Goal: Transaction & Acquisition: Book appointment/travel/reservation

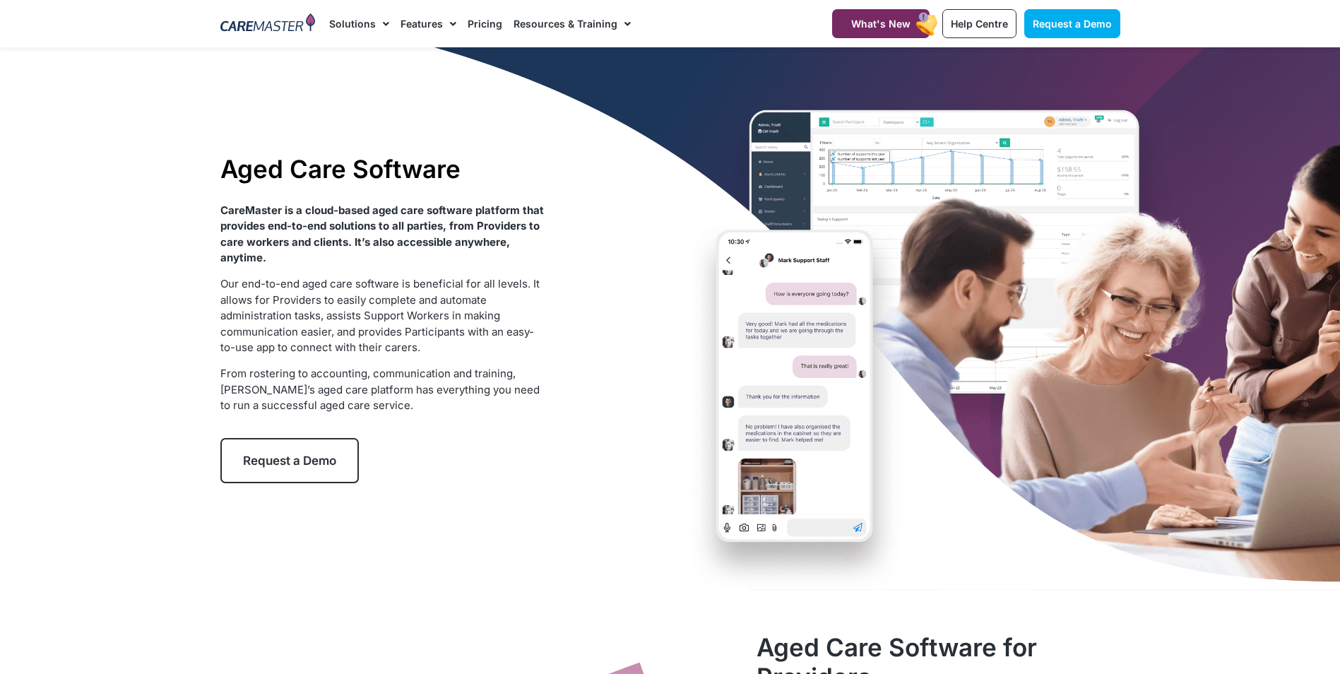
click at [636, 166] on div "Aged Care Software CareMaster is a cloud-based aged care software platform that…" at bounding box center [670, 318] width 914 height 543
click at [866, 507] on div "Aged Care Software CareMaster is a cloud-based aged care software platform that…" at bounding box center [670, 318] width 914 height 543
drag, startPoint x: 770, startPoint y: 459, endPoint x: 836, endPoint y: 488, distance: 71.5
click at [769, 459] on div "Aged Care Software CareMaster is a cloud-based aged care software platform that…" at bounding box center [670, 318] width 914 height 543
click at [851, 486] on div "Aged Care Software CareMaster is a cloud-based aged care software platform that…" at bounding box center [670, 318] width 914 height 543
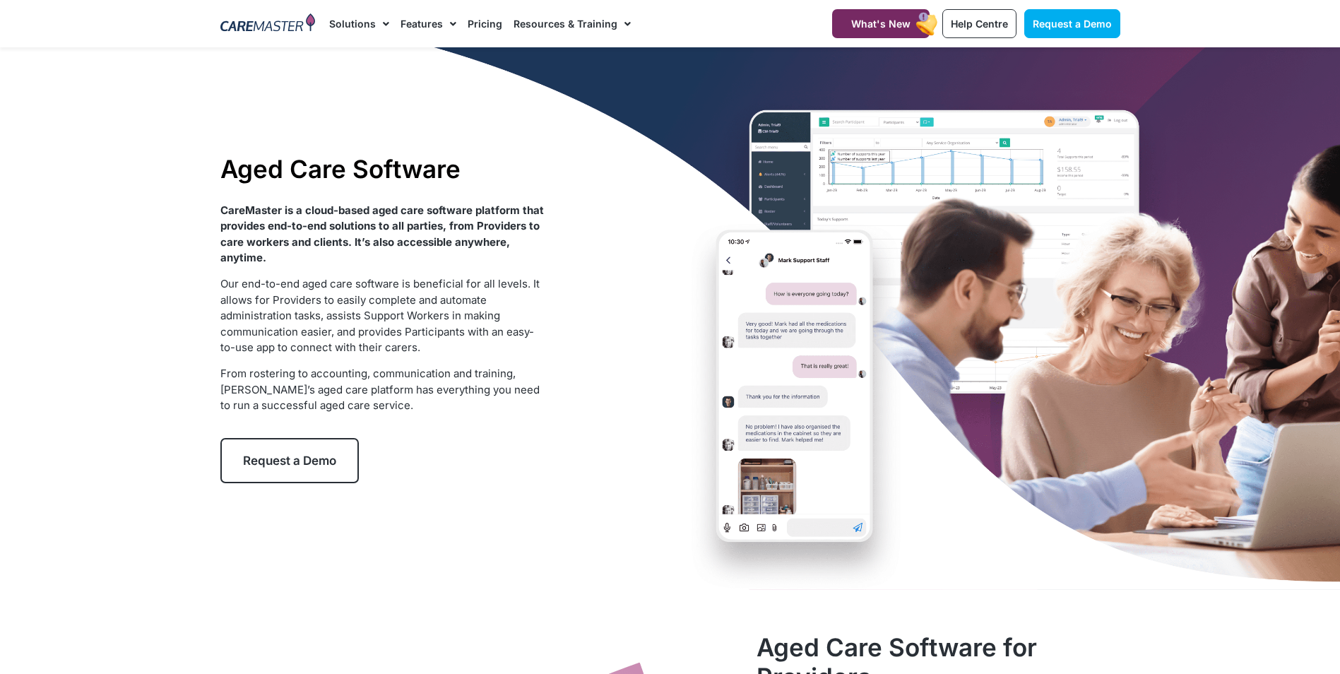
click at [727, 261] on div "Aged Care Software CareMaster is a cloud-based aged care software platform that…" at bounding box center [670, 318] width 914 height 543
click at [844, 247] on div "Aged Care Software CareMaster is a cloud-based aged care software platform that…" at bounding box center [670, 318] width 914 height 543
drag, startPoint x: 1031, startPoint y: 565, endPoint x: 1032, endPoint y: 519, distance: 45.2
click at [1029, 545] on div "Aged Care Software CareMaster is a cloud-based aged care software platform that…" at bounding box center [670, 318] width 914 height 543
drag, startPoint x: 1032, startPoint y: 519, endPoint x: 1017, endPoint y: 521, distance: 15.6
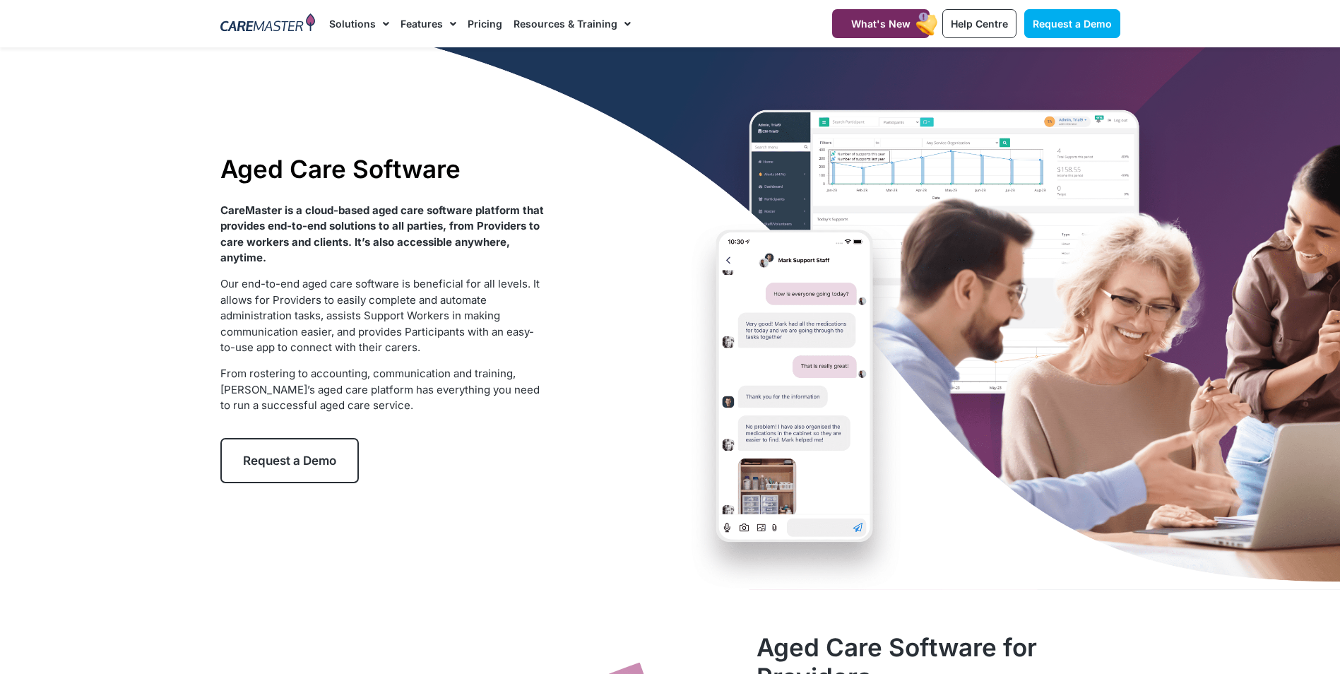
click at [1029, 525] on div "Aged Care Software CareMaster is a cloud-based aged care software platform that…" at bounding box center [670, 318] width 914 height 543
click at [1012, 517] on div "Aged Care Software CareMaster is a cloud-based aged care software platform that…" at bounding box center [670, 318] width 914 height 543
click at [930, 570] on div "Aged Care Software CareMaster is a cloud-based aged care software platform that…" at bounding box center [670, 318] width 914 height 543
drag, startPoint x: 839, startPoint y: 512, endPoint x: 851, endPoint y: 541, distance: 31.6
click at [851, 541] on div "Aged Care Software CareMaster is a cloud-based aged care software platform that…" at bounding box center [670, 318] width 914 height 543
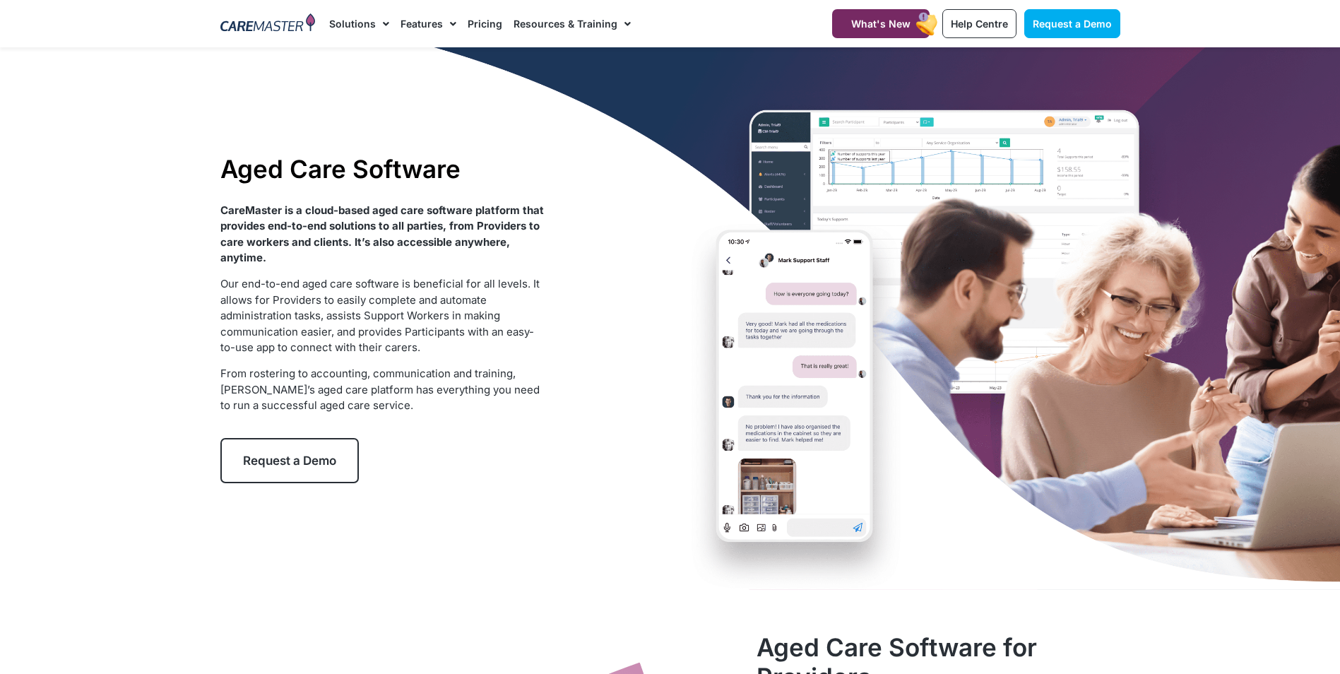
click at [861, 524] on div "Aged Care Software CareMaster is a cloud-based aged care software platform that…" at bounding box center [670, 318] width 914 height 543
click at [774, 455] on div "Aged Care Software CareMaster is a cloud-based aged care software platform that…" at bounding box center [670, 318] width 914 height 543
drag, startPoint x: 781, startPoint y: 379, endPoint x: 775, endPoint y: 337, distance: 42.2
click at [781, 362] on div "Aged Care Software CareMaster is a cloud-based aged care software platform that…" at bounding box center [670, 318] width 914 height 543
drag, startPoint x: 298, startPoint y: 3, endPoint x: 305, endPoint y: 33, distance: 30.3
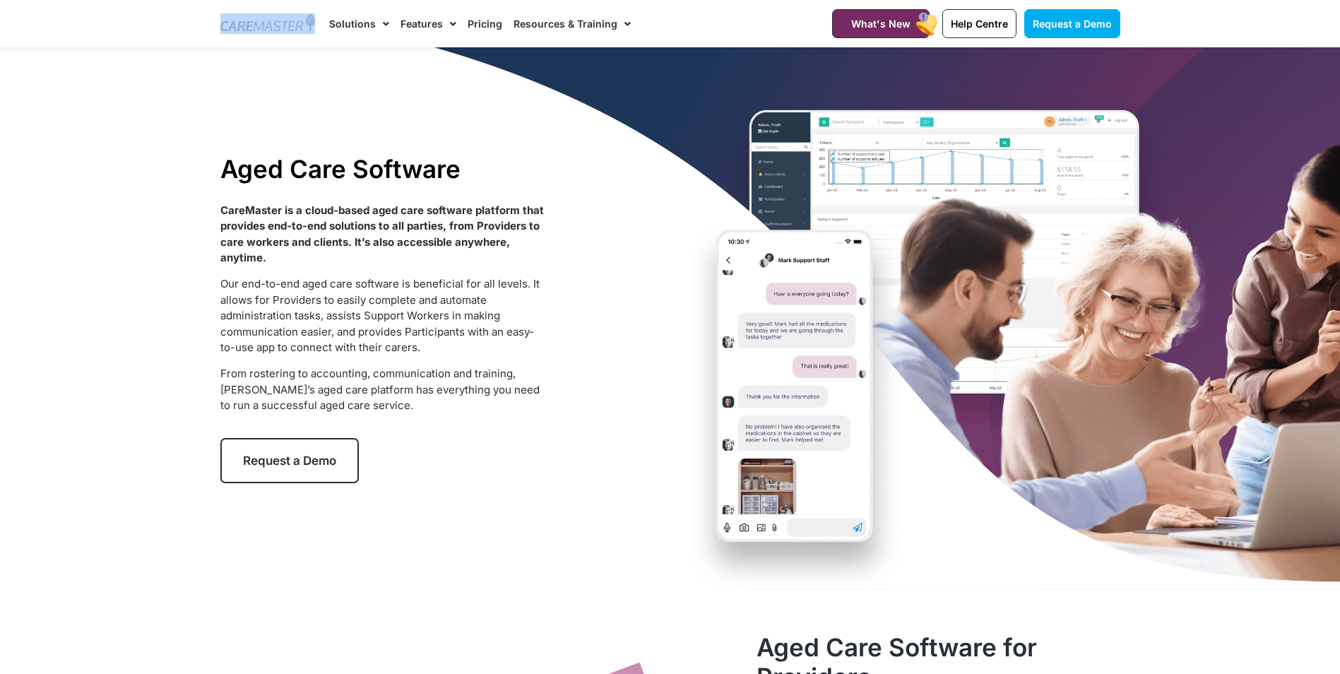
click at [305, 33] on div at bounding box center [268, 23] width 110 height 47
drag, startPoint x: 607, startPoint y: 237, endPoint x: 607, endPoint y: 256, distance: 19.1
click at [607, 256] on div "Aged Care Software CareMaster is a cloud-based aged care software platform that…" at bounding box center [670, 318] width 914 height 543
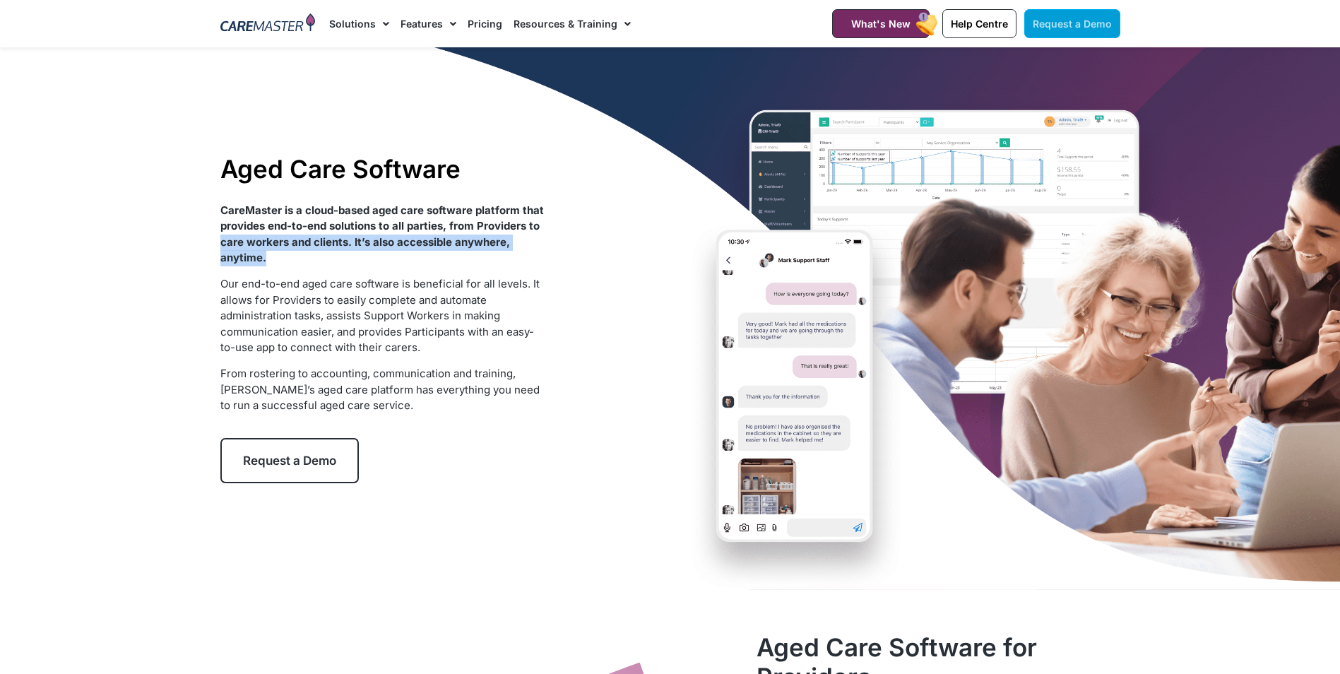
click at [1070, 25] on span "Request a Demo" at bounding box center [1072, 24] width 79 height 12
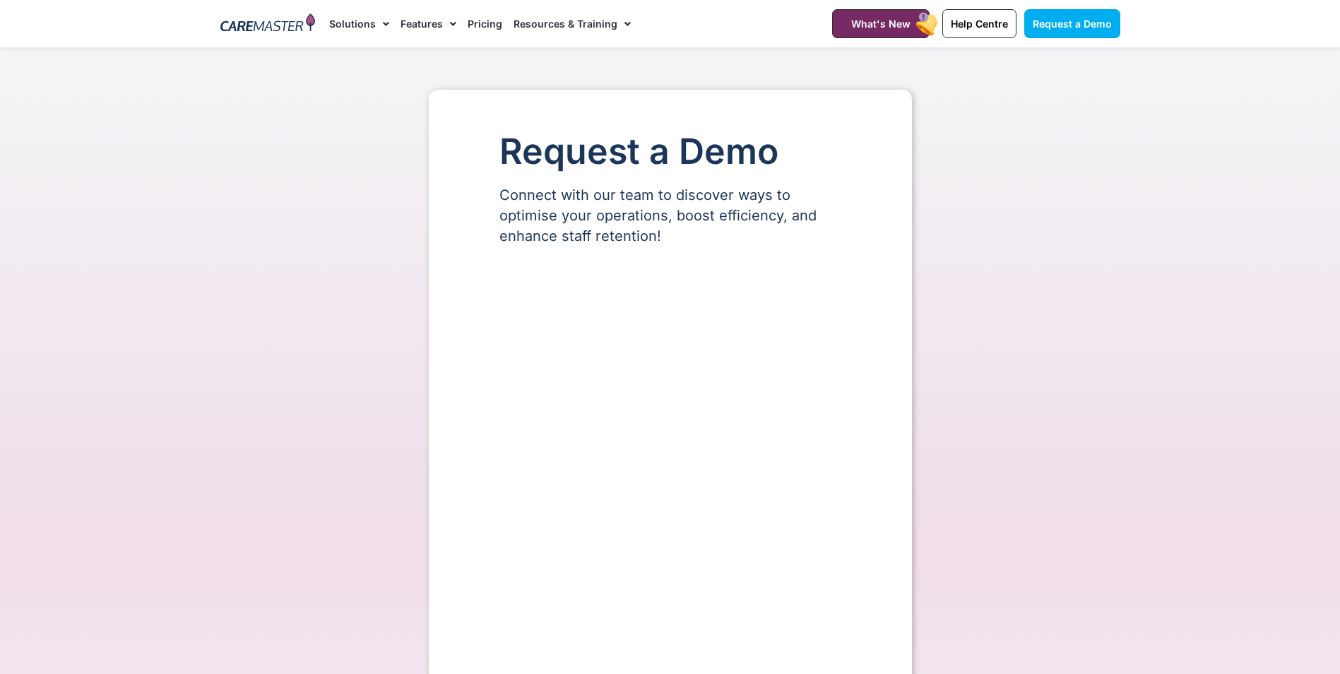
select select "**"
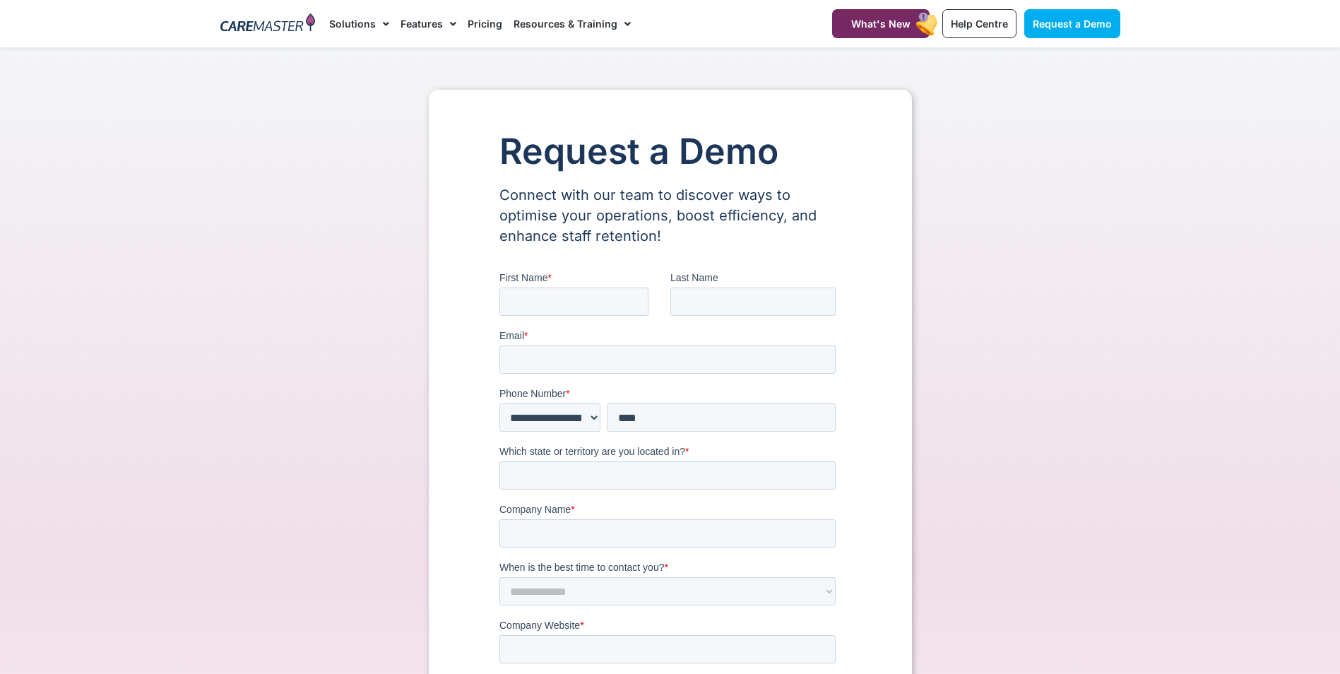
click at [860, 167] on div "Request a Demo Connect with our team to discover ways to optimise your operatio…" at bounding box center [670, 594] width 483 height 1008
